Goal: Task Accomplishment & Management: Manage account settings

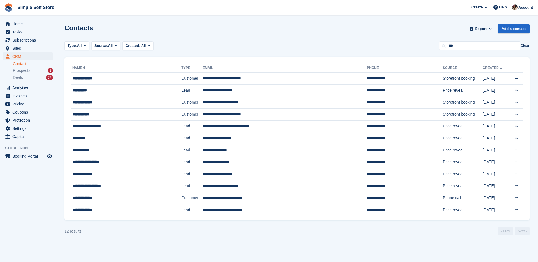
click at [28, 68] on span "Prospects" at bounding box center [21, 70] width 17 height 5
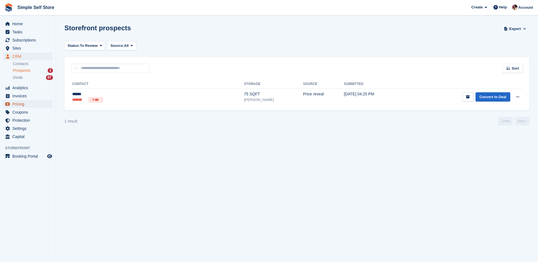
click at [21, 106] on span "Pricing" at bounding box center [29, 104] width 34 height 8
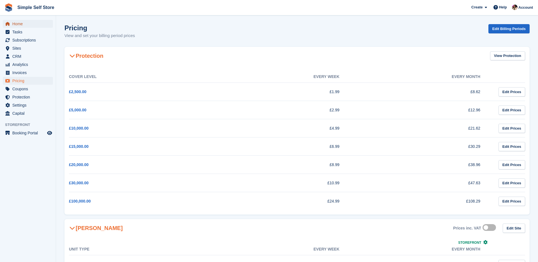
click at [29, 26] on span "Home" at bounding box center [29, 24] width 34 height 8
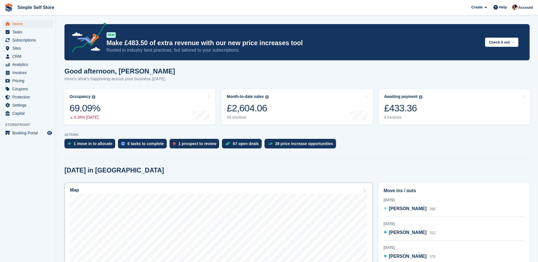
click at [219, 189] on div "Map" at bounding box center [218, 191] width 297 height 6
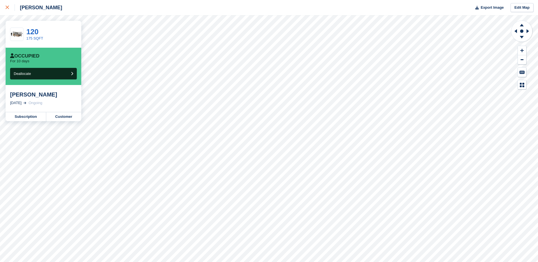
click at [10, 8] on div at bounding box center [10, 7] width 9 height 7
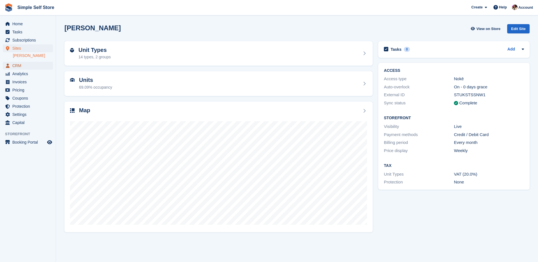
click at [24, 68] on span "CRM" at bounding box center [29, 66] width 34 height 8
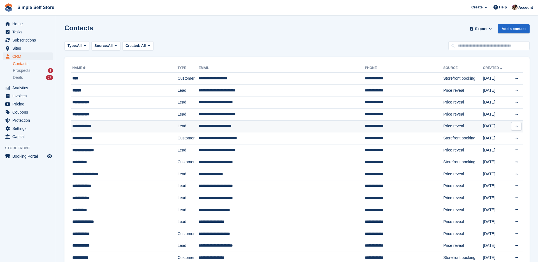
click at [100, 124] on div "**********" at bounding box center [114, 126] width 85 height 6
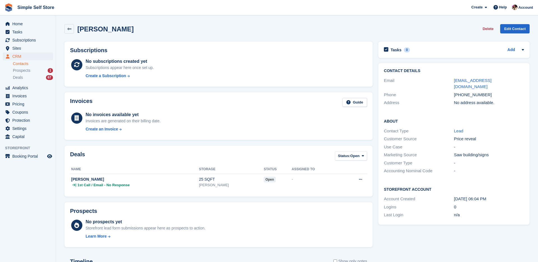
drag, startPoint x: 25, startPoint y: 63, endPoint x: 3, endPoint y: 70, distance: 22.6
click at [24, 63] on link "Contacts" at bounding box center [33, 63] width 40 height 5
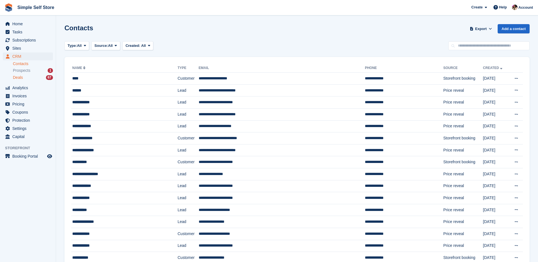
click at [20, 75] on span "Deals" at bounding box center [18, 77] width 10 height 5
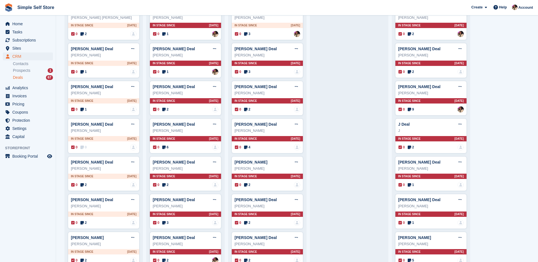
scroll to position [107, 0]
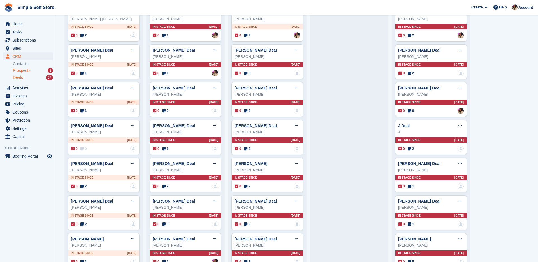
click at [19, 71] on span "Prospects" at bounding box center [21, 70] width 17 height 5
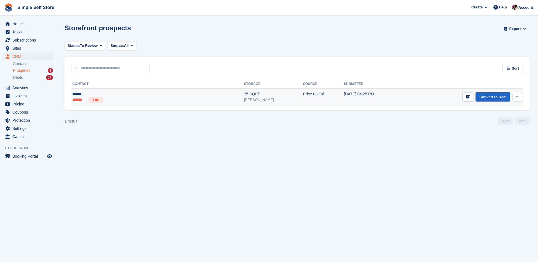
click at [99, 94] on div "******" at bounding box center [115, 94] width 87 height 6
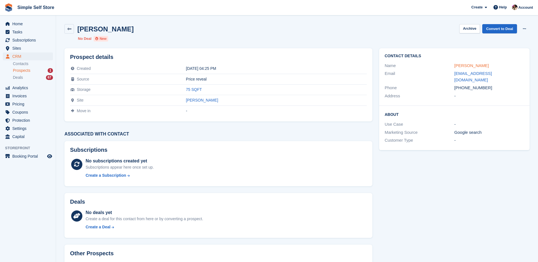
click at [459, 66] on link "Alison" at bounding box center [472, 65] width 34 height 5
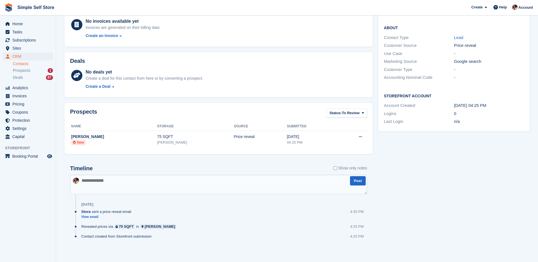
scroll to position [94, 0]
click at [167, 179] on textarea at bounding box center [218, 184] width 297 height 20
type textarea "**"
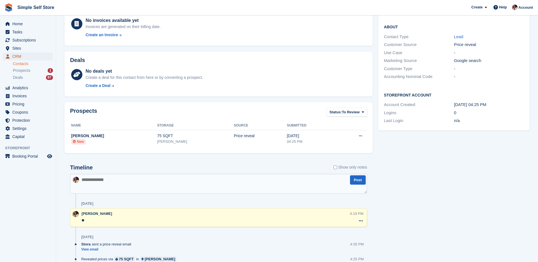
click at [20, 56] on span "CRM" at bounding box center [29, 56] width 34 height 8
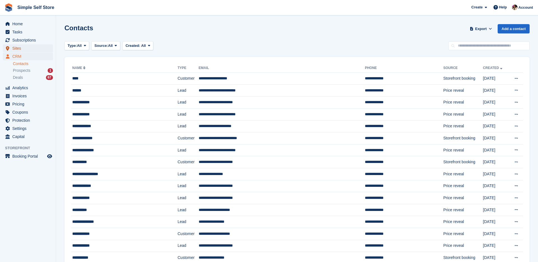
click at [17, 50] on span "Sites" at bounding box center [29, 48] width 34 height 8
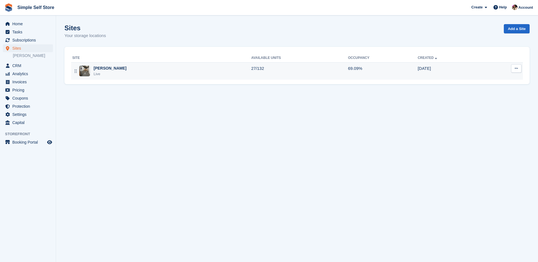
click at [173, 70] on div "Newhouse Live" at bounding box center [161, 70] width 179 height 11
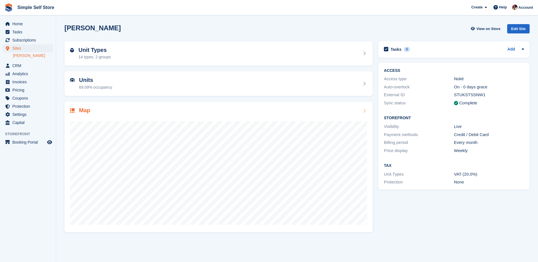
click at [341, 116] on div at bounding box center [218, 170] width 297 height 112
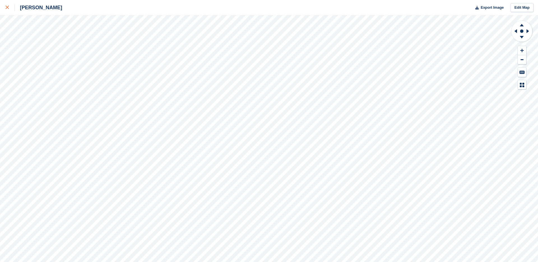
click at [4, 6] on link at bounding box center [7, 7] width 15 height 15
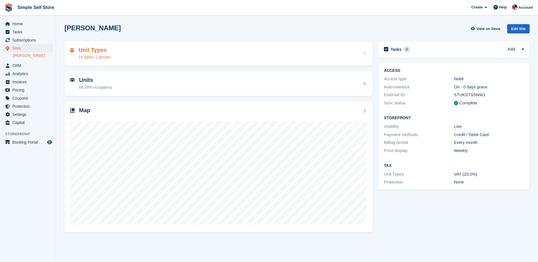
click at [123, 57] on div "Unit Types 14 types, 2 groups" at bounding box center [218, 53] width 297 height 13
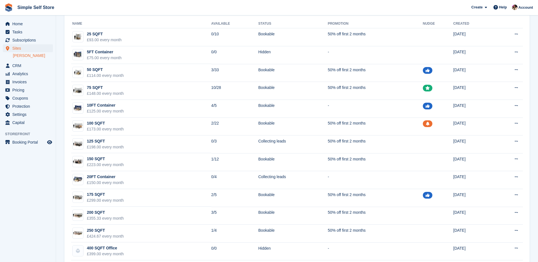
scroll to position [58, 0]
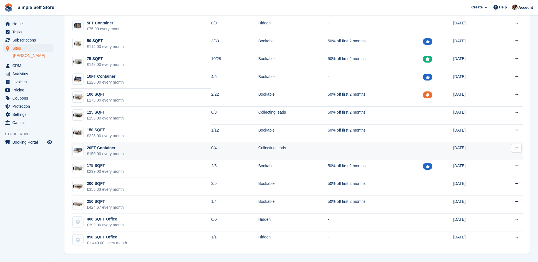
click at [151, 151] on td "20FT Container £150.00 every month" at bounding box center [141, 151] width 140 height 18
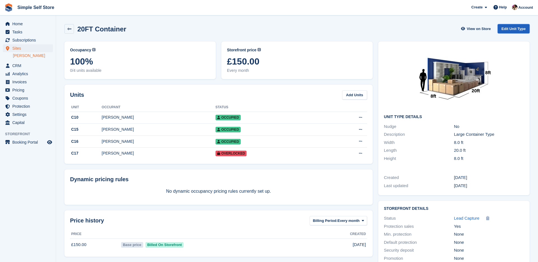
click at [508, 26] on link "Edit Unit Type" at bounding box center [514, 28] width 32 height 9
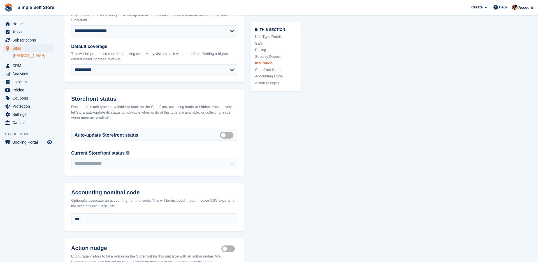
scroll to position [789, 0]
click at [227, 134] on label "Auto manage storefront status" at bounding box center [228, 134] width 16 height 1
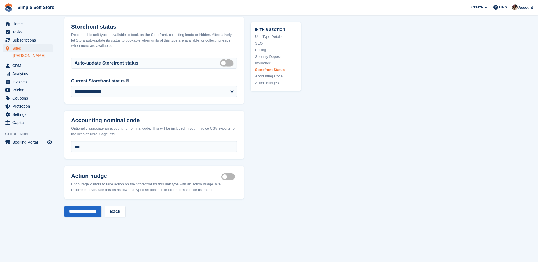
scroll to position [848, 0]
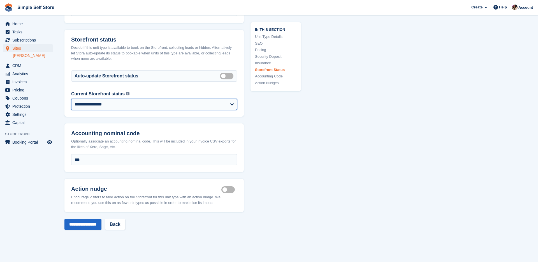
click at [162, 102] on select "**********" at bounding box center [154, 104] width 166 height 11
select select "********"
click at [71, 99] on select "**********" at bounding box center [154, 104] width 166 height 11
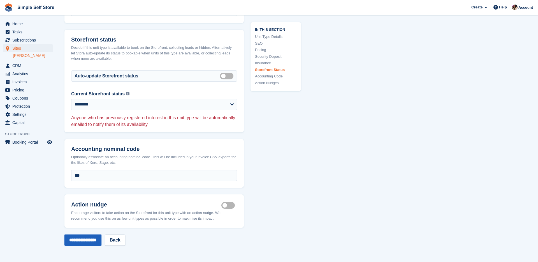
click at [91, 234] on input "**********" at bounding box center [83, 239] width 37 height 11
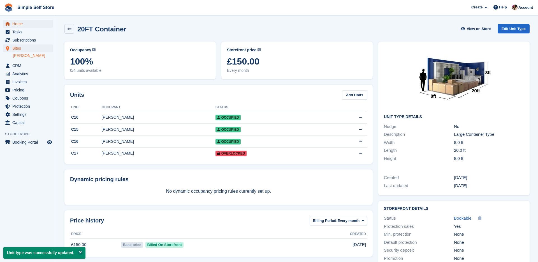
click at [23, 24] on span "Home" at bounding box center [29, 24] width 34 height 8
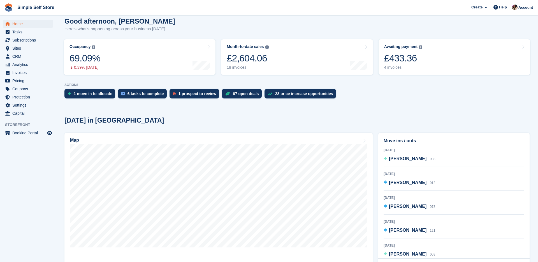
scroll to position [52, 0]
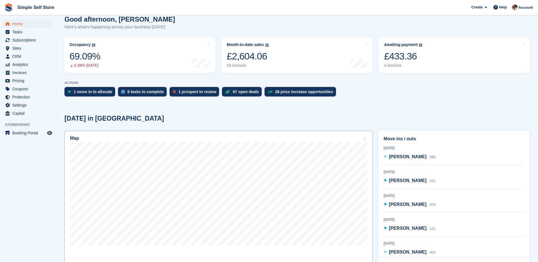
click at [198, 133] on link "Map" at bounding box center [219, 204] width 308 height 146
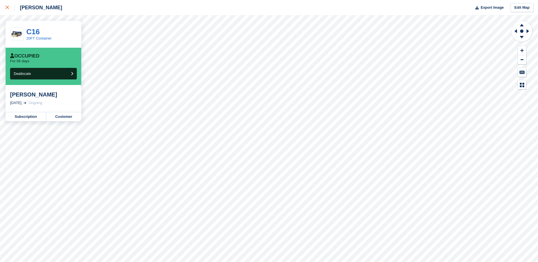
click at [4, 10] on link at bounding box center [7, 7] width 15 height 15
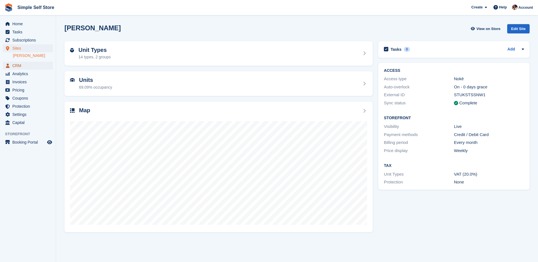
click at [22, 68] on span "CRM" at bounding box center [29, 66] width 34 height 8
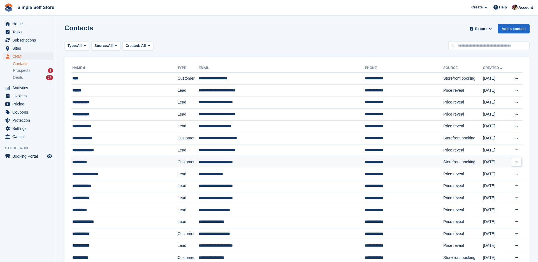
click at [100, 161] on div "**********" at bounding box center [114, 162] width 85 height 6
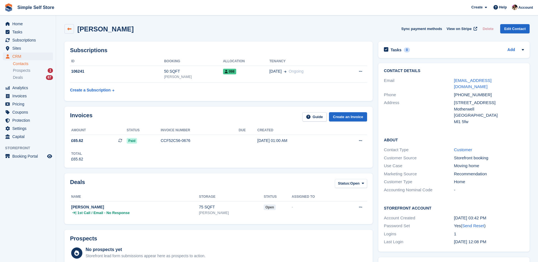
click at [70, 29] on icon at bounding box center [69, 29] width 4 height 4
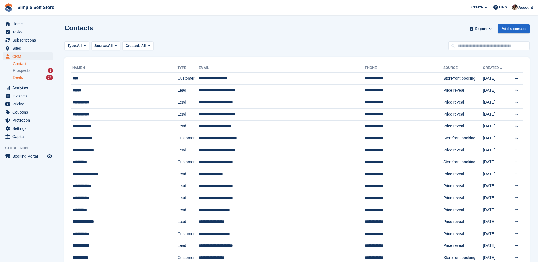
click at [19, 78] on span "Deals" at bounding box center [18, 77] width 10 height 5
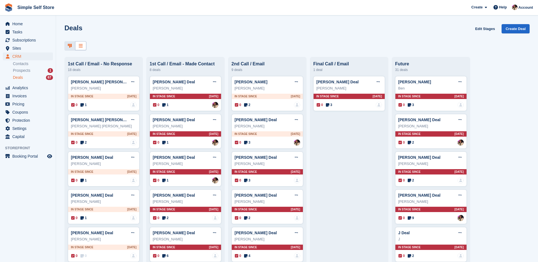
click at [79, 43] on div at bounding box center [80, 45] width 11 height 9
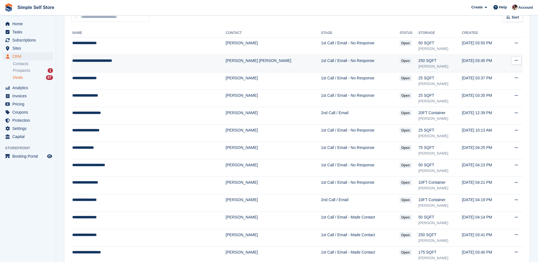
scroll to position [52, 0]
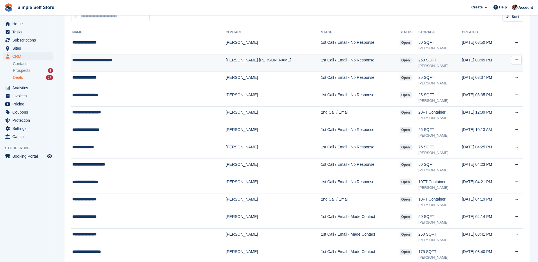
click at [226, 115] on td "[PERSON_NAME]" at bounding box center [273, 115] width 95 height 17
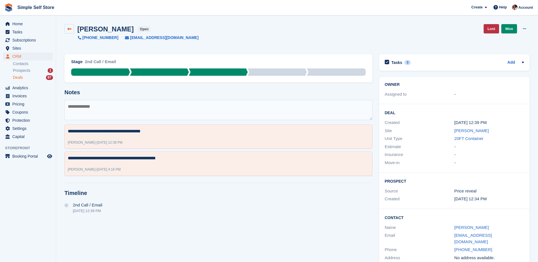
click at [68, 26] on link at bounding box center [70, 29] width 10 height 10
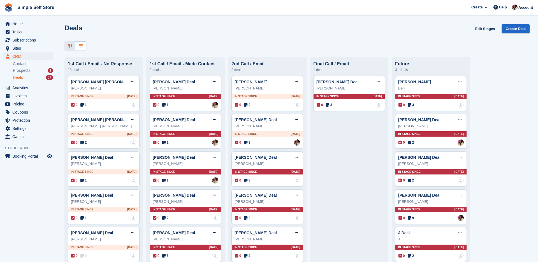
click at [83, 44] on div at bounding box center [80, 45] width 11 height 9
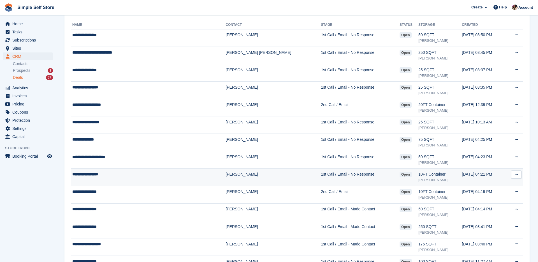
scroll to position [61, 0]
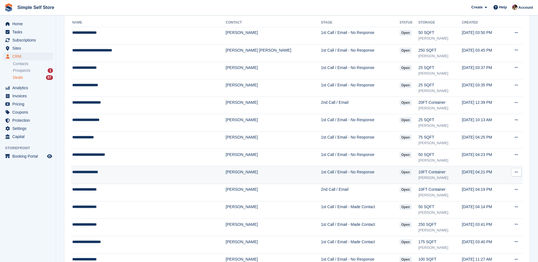
click at [321, 175] on td "1st Call / Email - No Response" at bounding box center [360, 174] width 79 height 17
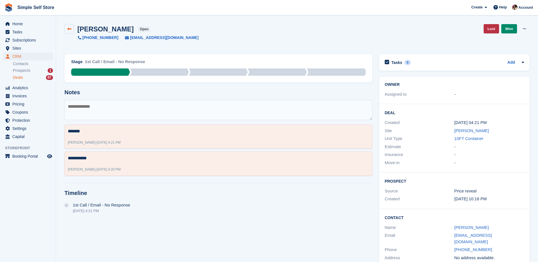
click at [65, 27] on link at bounding box center [70, 29] width 10 height 10
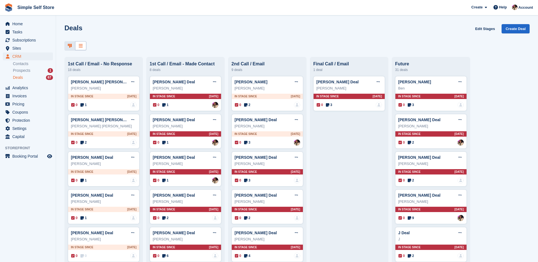
click at [80, 47] on icon at bounding box center [81, 45] width 4 height 4
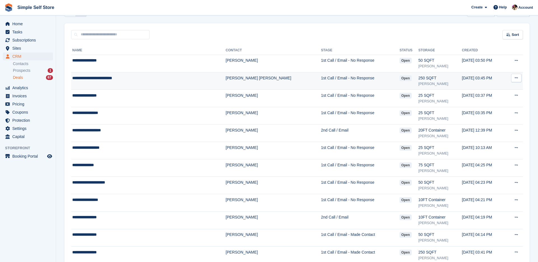
scroll to position [33, 0]
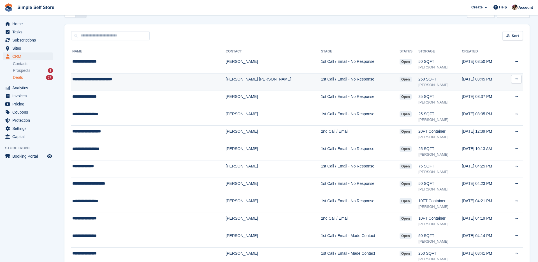
click at [321, 83] on td "1st Call / Email - No Response" at bounding box center [360, 81] width 79 height 17
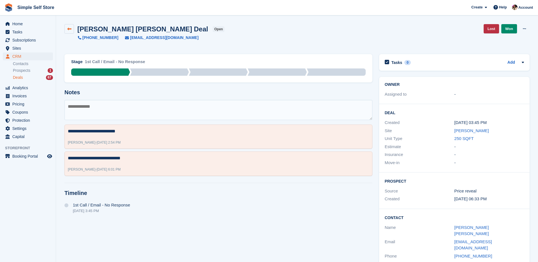
click at [70, 28] on icon at bounding box center [69, 29] width 4 height 4
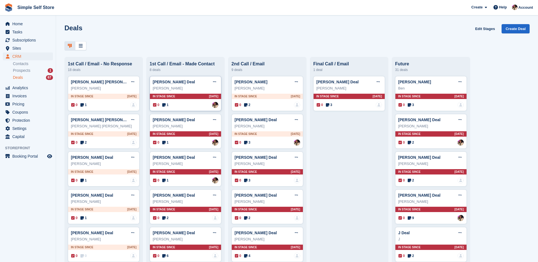
click at [175, 105] on div "0 1 Assigned to Scott McCutcheon" at bounding box center [185, 105] width 65 height 6
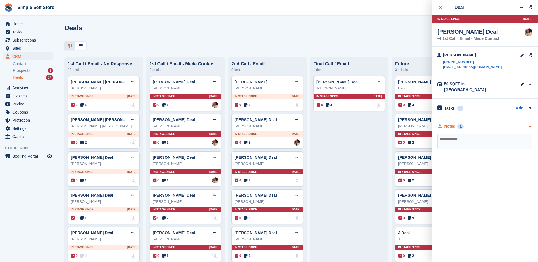
click at [451, 123] on div "Notes" at bounding box center [450, 126] width 11 height 6
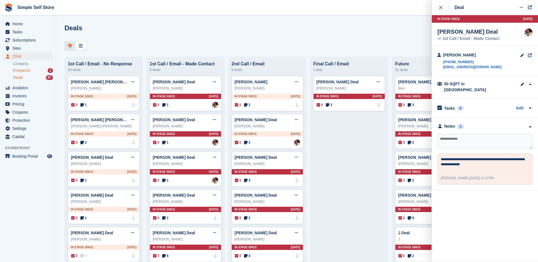
click at [22, 68] on span "Prospects" at bounding box center [21, 70] width 17 height 5
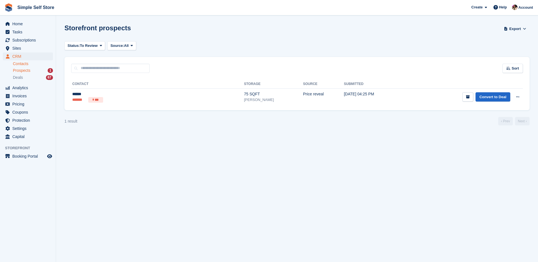
click at [27, 65] on link "Contacts" at bounding box center [33, 63] width 40 height 5
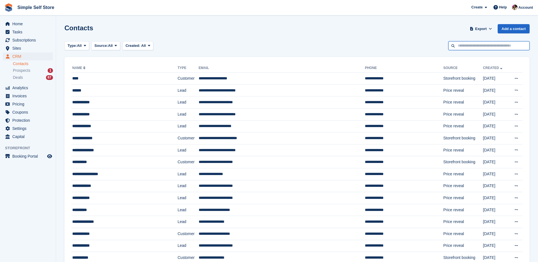
click at [502, 50] on input "text" at bounding box center [489, 45] width 81 height 9
type input "******"
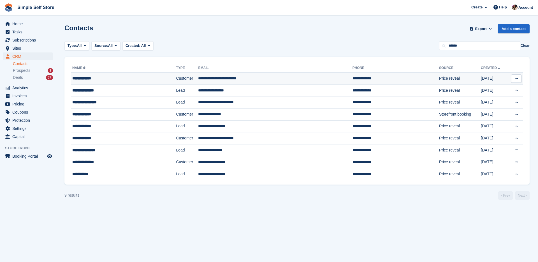
click at [86, 77] on div "**********" at bounding box center [111, 78] width 79 height 6
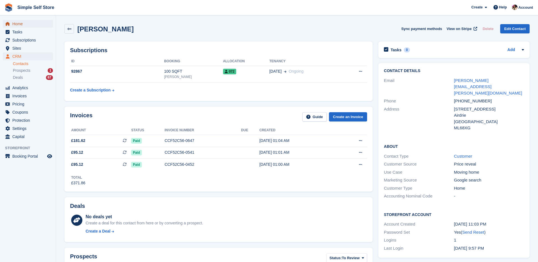
click at [20, 25] on span "Home" at bounding box center [29, 24] width 34 height 8
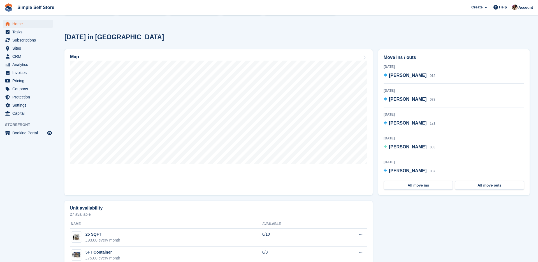
scroll to position [21, 0]
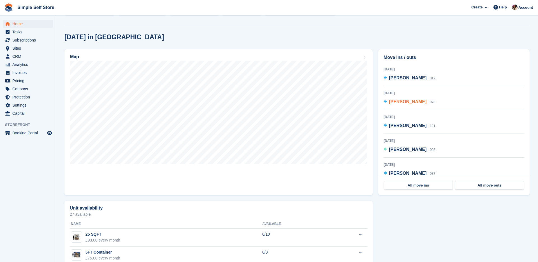
click at [409, 104] on span "[PERSON_NAME]" at bounding box center [408, 101] width 38 height 5
click at [409, 104] on span "Stuart Turner" at bounding box center [408, 101] width 38 height 5
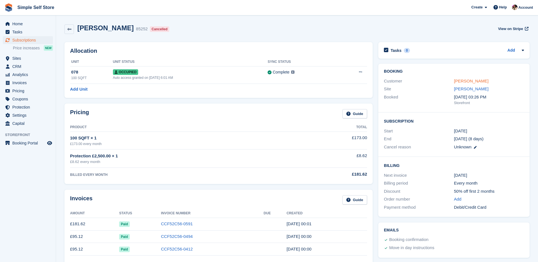
click at [465, 81] on link "[PERSON_NAME]" at bounding box center [471, 81] width 34 height 5
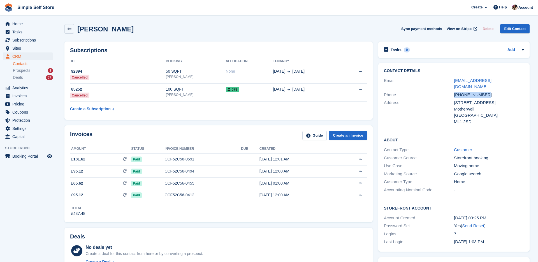
drag, startPoint x: 487, startPoint y: 88, endPoint x: 454, endPoint y: 89, distance: 32.8
click at [454, 91] on div "Phone +447554887121" at bounding box center [454, 95] width 140 height 8
copy div "+447554887121"
click at [19, 25] on span "Home" at bounding box center [29, 24] width 34 height 8
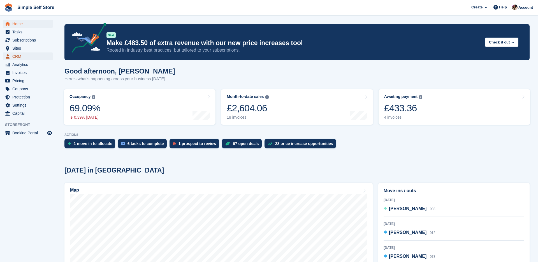
click at [14, 56] on span "CRM" at bounding box center [29, 56] width 34 height 8
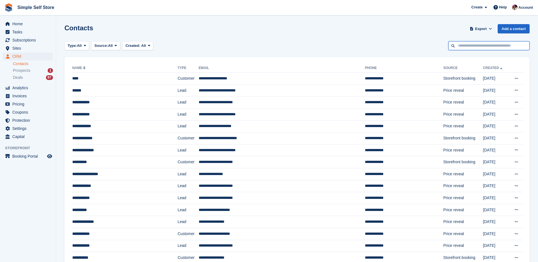
click at [499, 47] on input "text" at bounding box center [489, 45] width 81 height 9
type input "***"
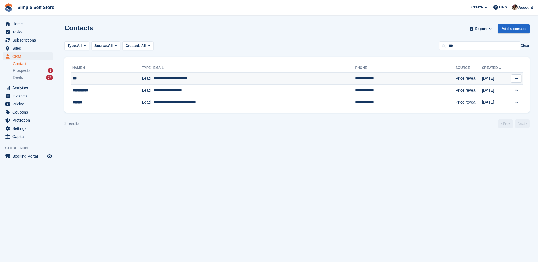
click at [148, 79] on td "Lead" at bounding box center [147, 79] width 11 height 12
click at [157, 81] on td "**********" at bounding box center [254, 79] width 202 height 12
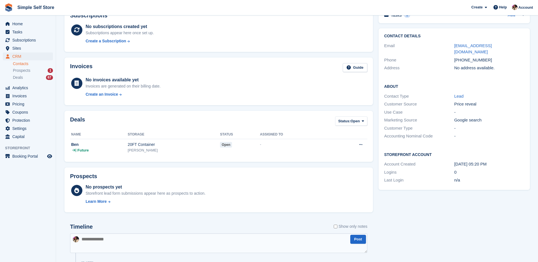
scroll to position [195, 0]
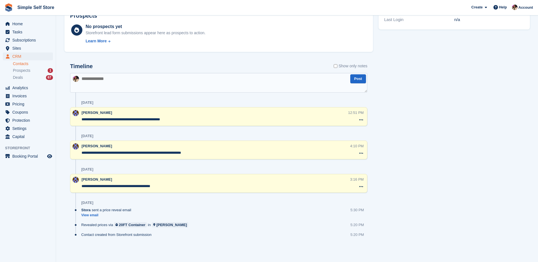
click at [107, 73] on textarea at bounding box center [219, 83] width 298 height 20
type textarea "**********"
click at [354, 79] on button "Post" at bounding box center [359, 78] width 16 height 9
